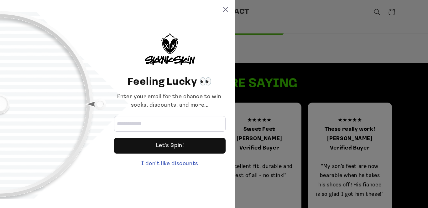
scroll to position [283, 0]
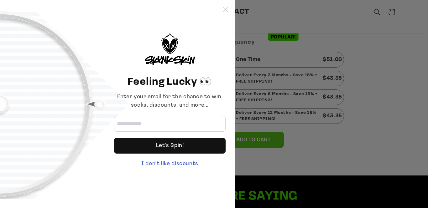
click at [226, 8] on icon at bounding box center [225, 9] width 5 height 5
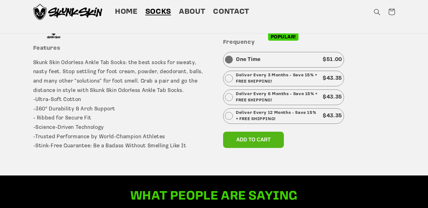
click at [152, 11] on span "Socks" at bounding box center [158, 12] width 26 height 10
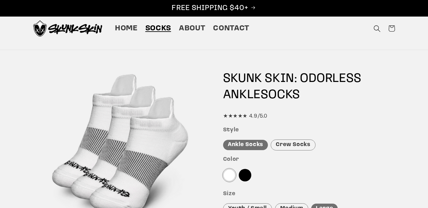
click at [375, 27] on icon "Search" at bounding box center [376, 28] width 7 height 7
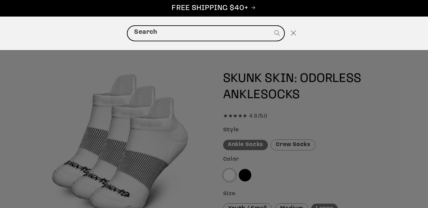
click at [152, 33] on input "Search" at bounding box center [205, 33] width 156 height 15
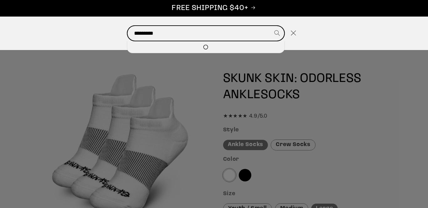
type input "*********"
click at [269, 26] on button "Search" at bounding box center [276, 33] width 14 height 14
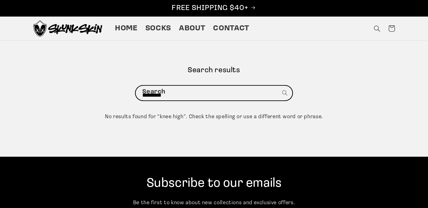
click at [171, 94] on input "*********" at bounding box center [214, 93] width 156 height 15
type input "*"
type input "**********"
click button "Search for “all different sthl”" at bounding box center [213, 107] width 157 height 13
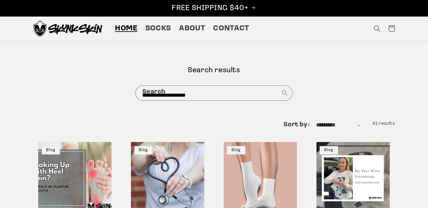
click at [119, 25] on span "Home" at bounding box center [126, 29] width 23 height 10
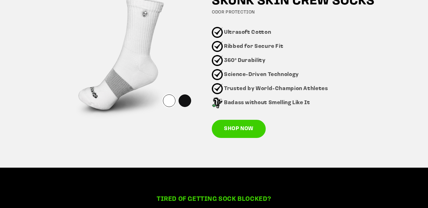
scroll to position [433, 0]
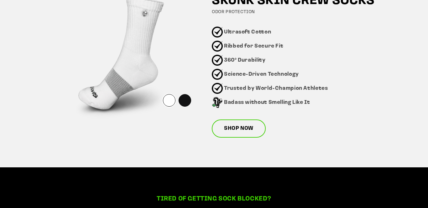
click at [237, 122] on link "SHOP NOW" at bounding box center [239, 129] width 54 height 18
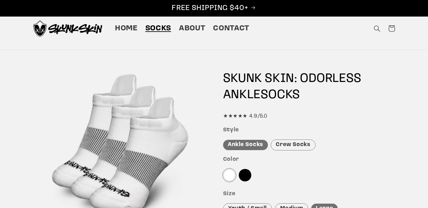
click at [94, 28] on img at bounding box center [67, 28] width 69 height 16
click at [376, 28] on icon "Search" at bounding box center [376, 28] width 7 height 7
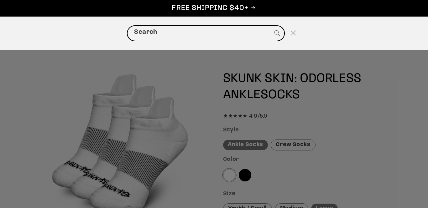
click at [159, 35] on input "Search" at bounding box center [205, 33] width 156 height 15
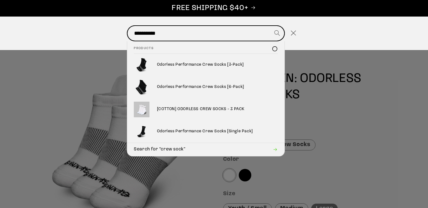
type input "**********"
click at [269, 26] on button "Search" at bounding box center [276, 33] width 14 height 14
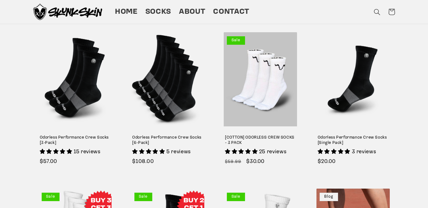
scroll to position [110, 0]
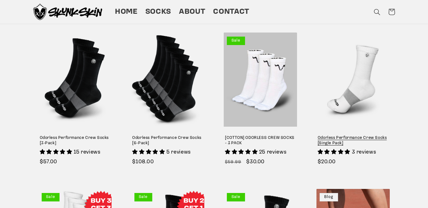
click at [362, 136] on link "Odorless Performance Crew Socks [Single Pack]" at bounding box center [352, 141] width 71 height 11
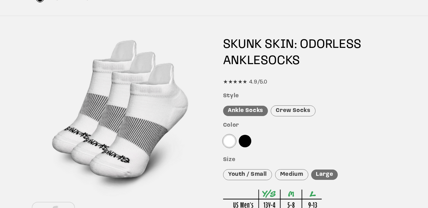
scroll to position [163, 0]
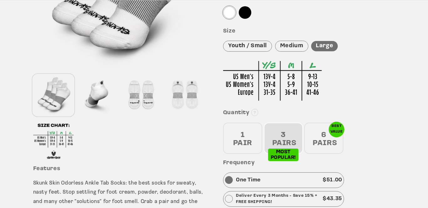
click at [243, 135] on div "1 PAIR" at bounding box center [242, 138] width 39 height 31
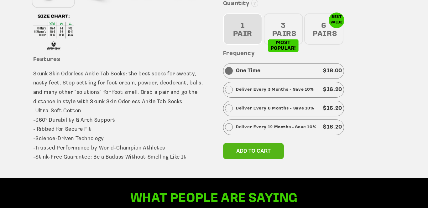
scroll to position [273, 0]
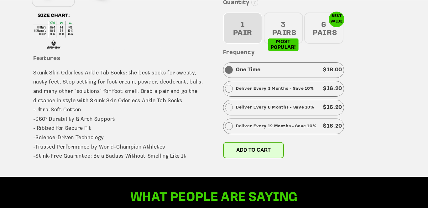
click at [265, 147] on span "Add to cart" at bounding box center [253, 149] width 34 height 5
